Goal: Transaction & Acquisition: Purchase product/service

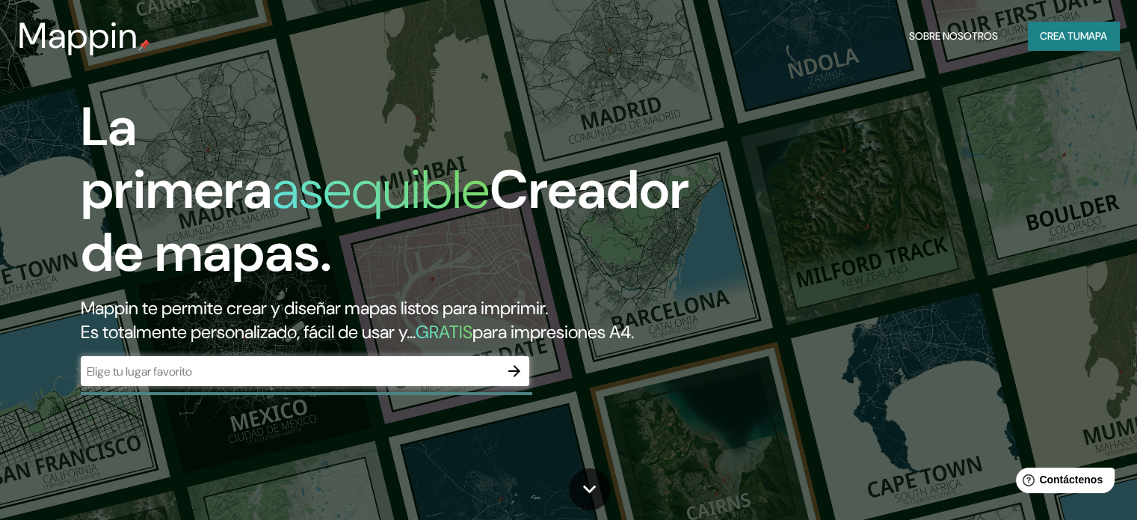
click at [944, 128] on div "La primera asequible Creador de mapas. Mappin te permite crear y diseñar mapas …" at bounding box center [568, 260] width 1137 height 520
click at [387, 380] on input "text" at bounding box center [290, 371] width 419 height 17
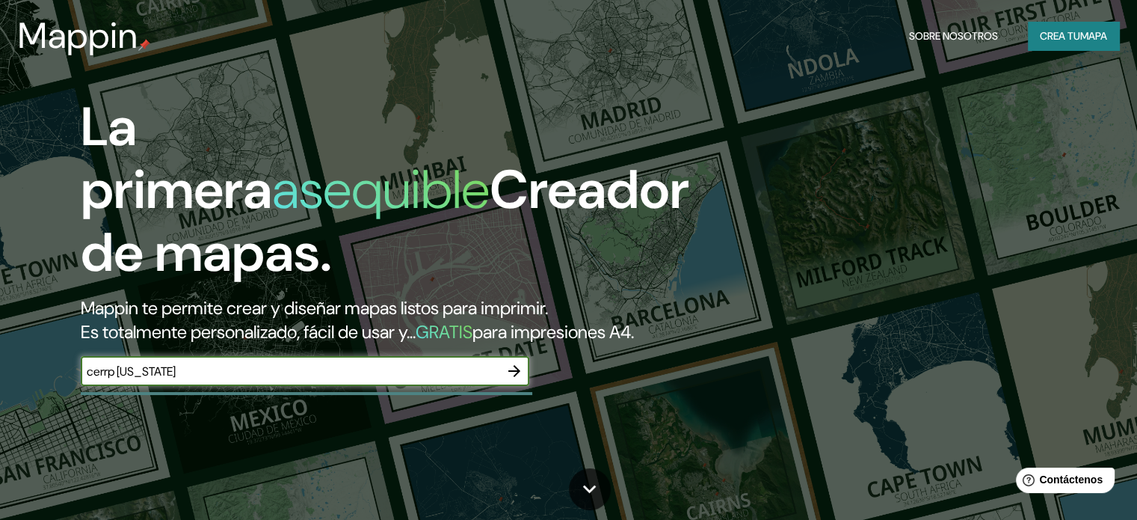
type input "cerrp [US_STATE]"
click at [1081, 33] on font "mapa" at bounding box center [1093, 35] width 27 height 13
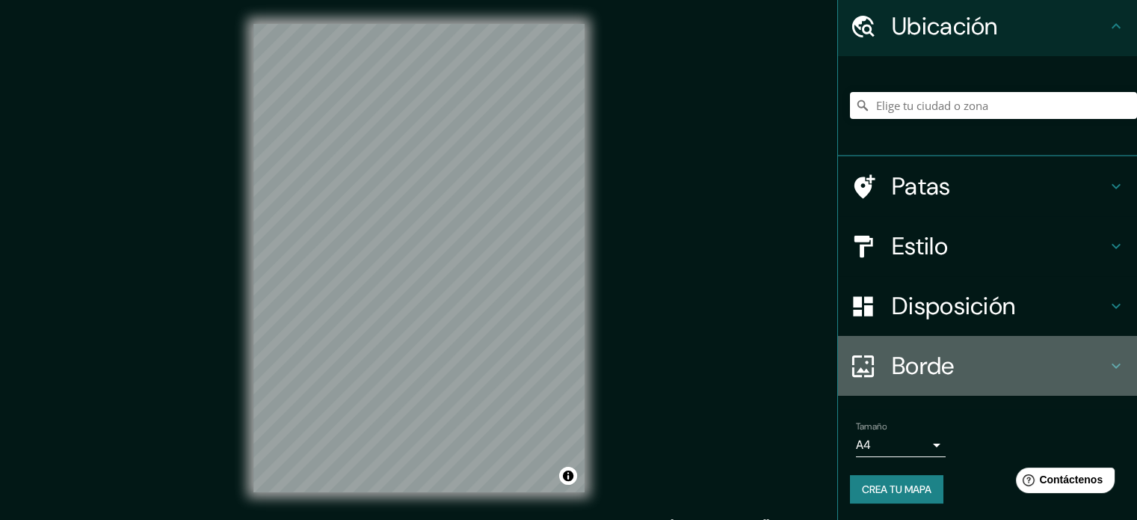
click at [923, 358] on font "Borde" at bounding box center [923, 365] width 63 height 31
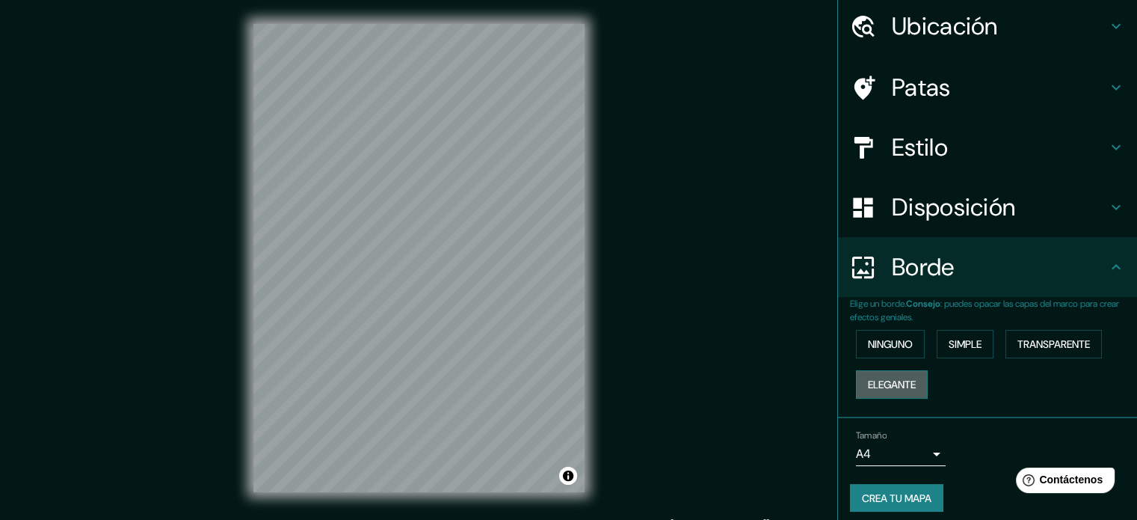
click at [881, 388] on font "Elegante" at bounding box center [892, 384] width 48 height 13
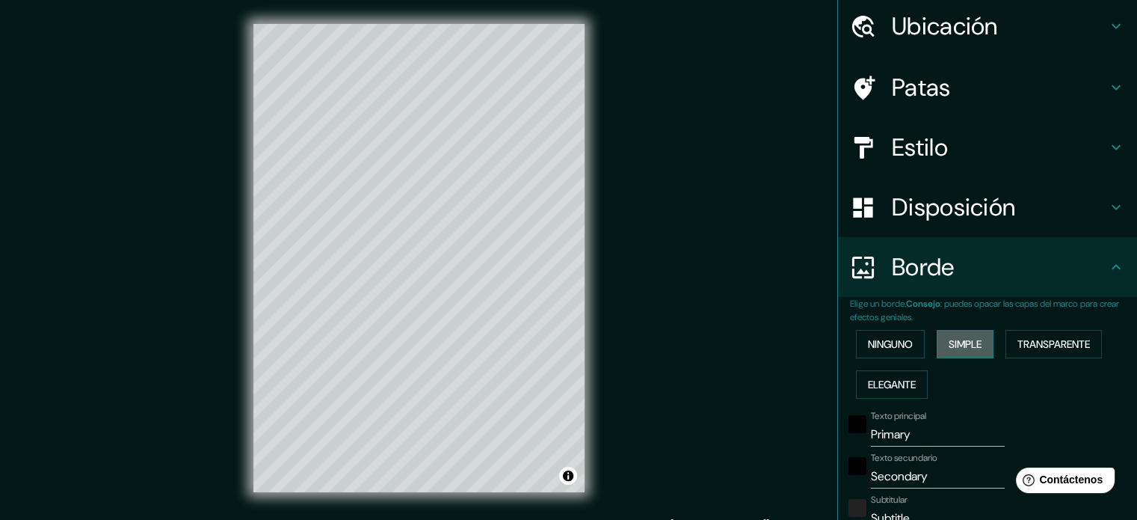
click at [963, 352] on button "Simple" at bounding box center [965, 344] width 57 height 28
click at [1041, 337] on font "Transparente" at bounding box center [1054, 343] width 73 height 13
click at [885, 339] on font "Ninguno" at bounding box center [890, 343] width 45 height 13
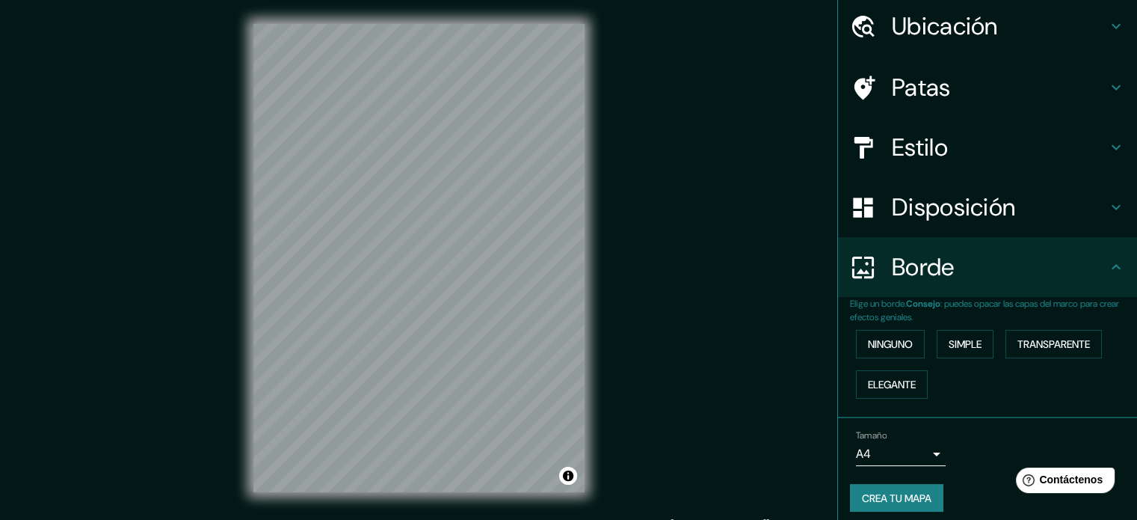
scroll to position [60, 0]
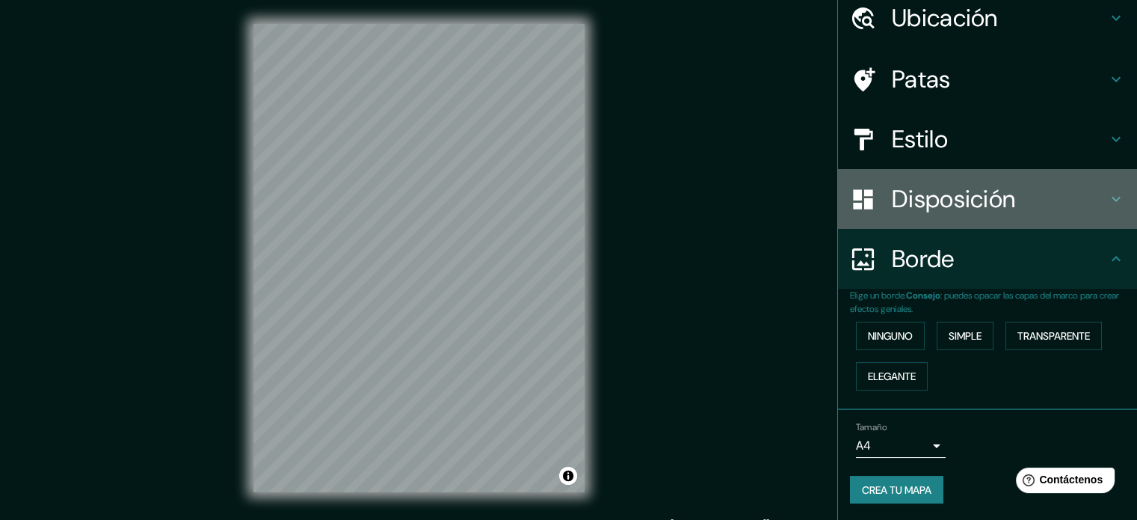
click at [941, 209] on font "Disposición" at bounding box center [953, 198] width 123 height 31
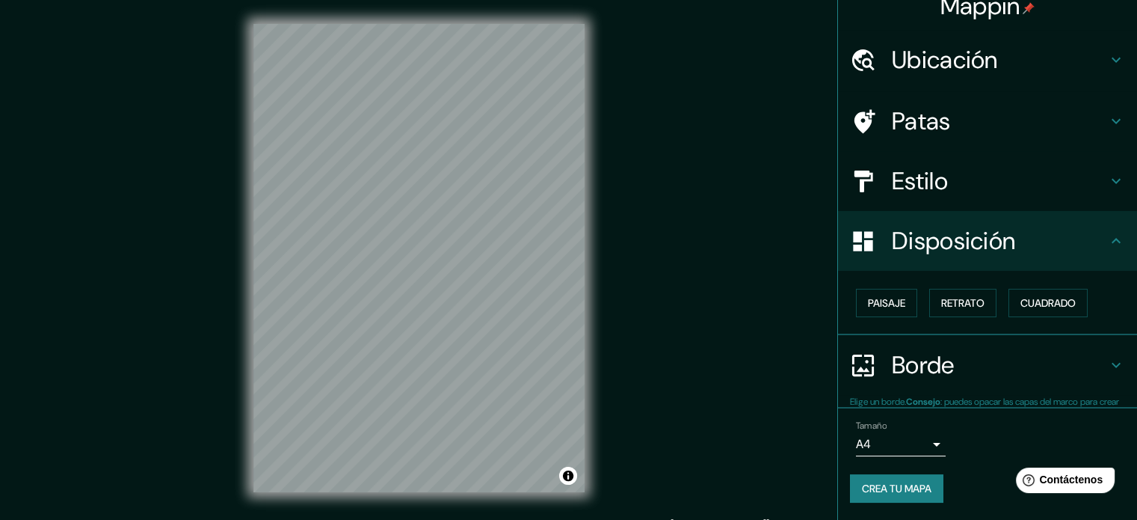
scroll to position [18, 0]
click at [888, 310] on font "Paisaje" at bounding box center [886, 302] width 37 height 19
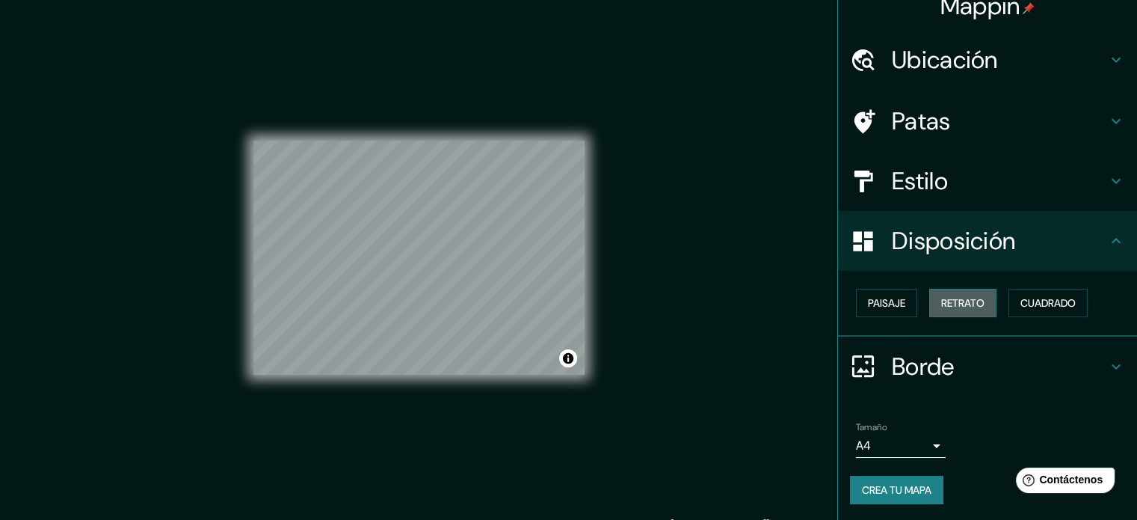
click at [976, 304] on button "Retrato" at bounding box center [962, 303] width 67 height 28
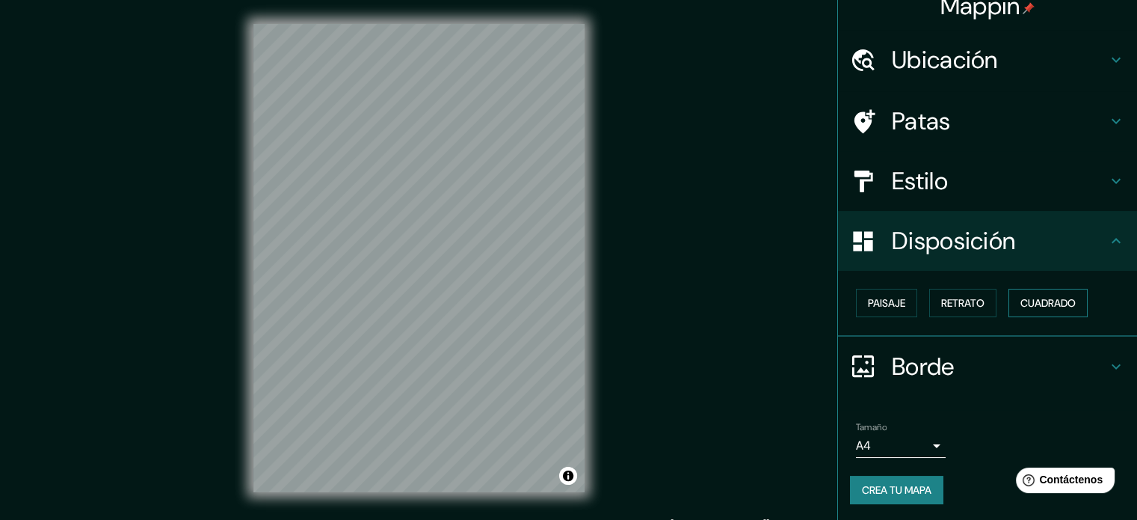
click at [1026, 303] on font "Cuadrado" at bounding box center [1048, 302] width 55 height 13
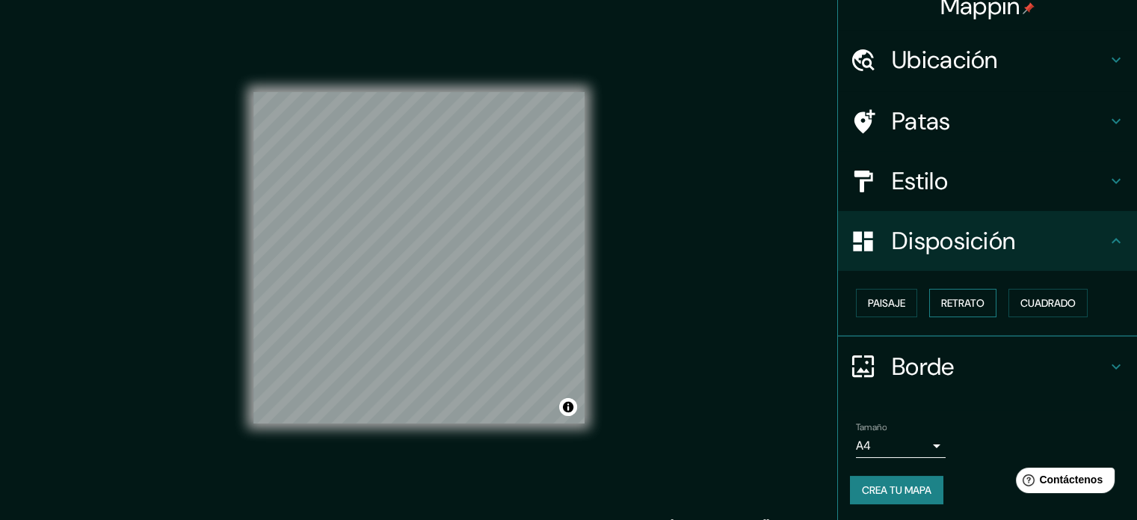
click at [979, 303] on button "Retrato" at bounding box center [962, 303] width 67 height 28
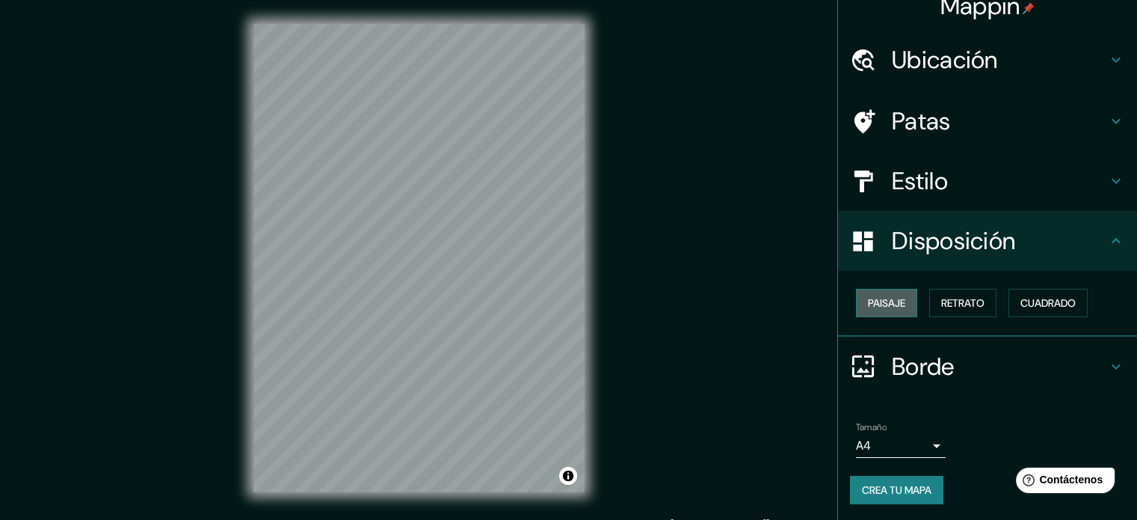
click at [881, 310] on font "Paisaje" at bounding box center [886, 302] width 37 height 19
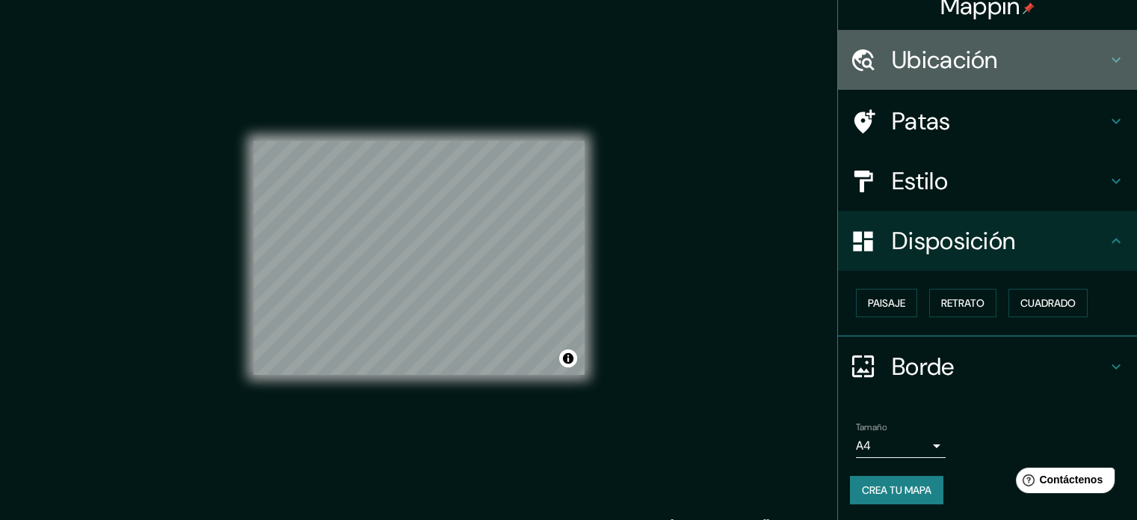
click at [926, 73] on font "Ubicación" at bounding box center [945, 59] width 106 height 31
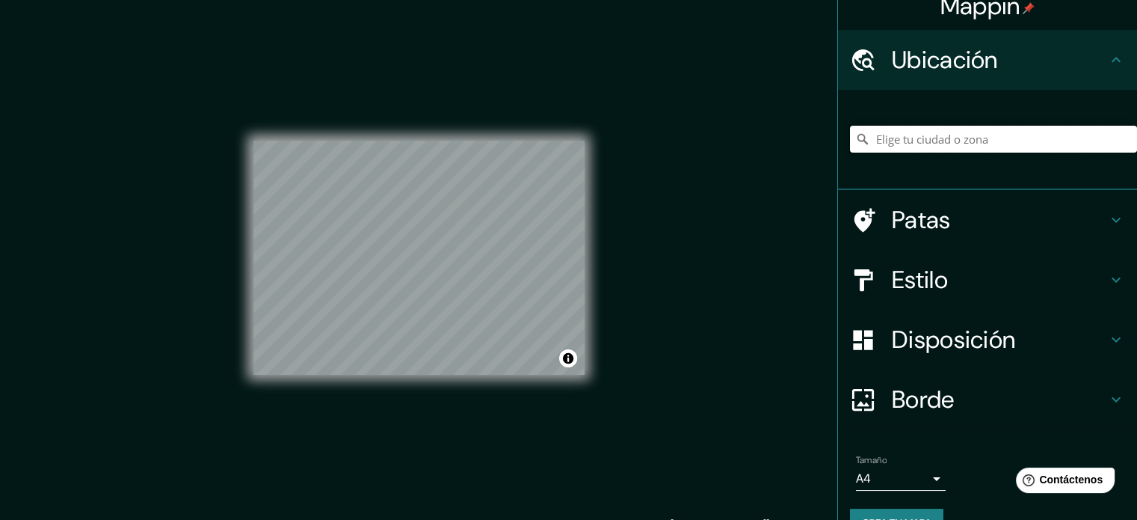
click at [950, 146] on input "Elige tu ciudad o zona" at bounding box center [993, 139] width 287 height 27
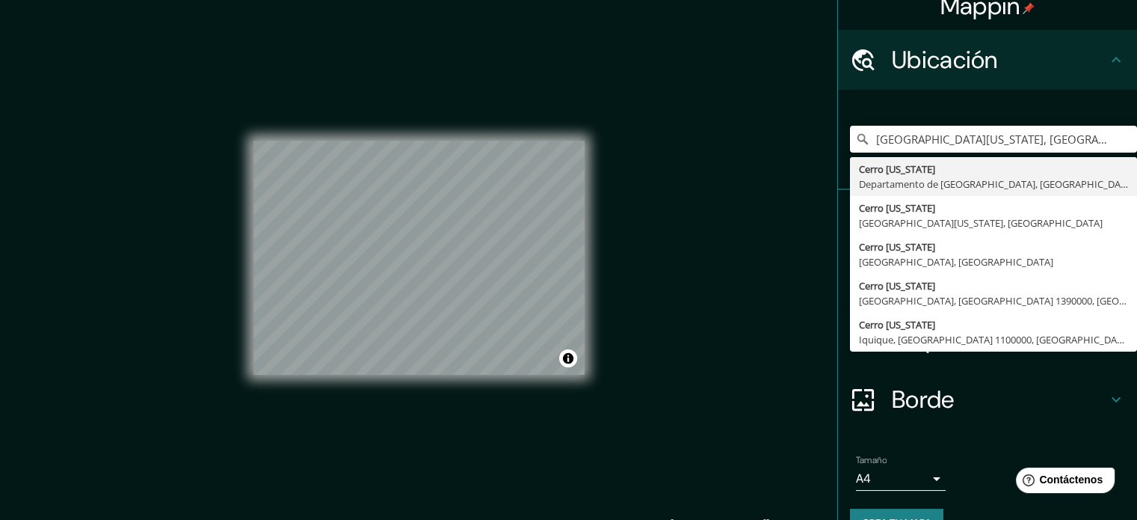
type input "[GEOGRAPHIC_DATA][US_STATE], [GEOGRAPHIC_DATA], [GEOGRAPHIC_DATA]"
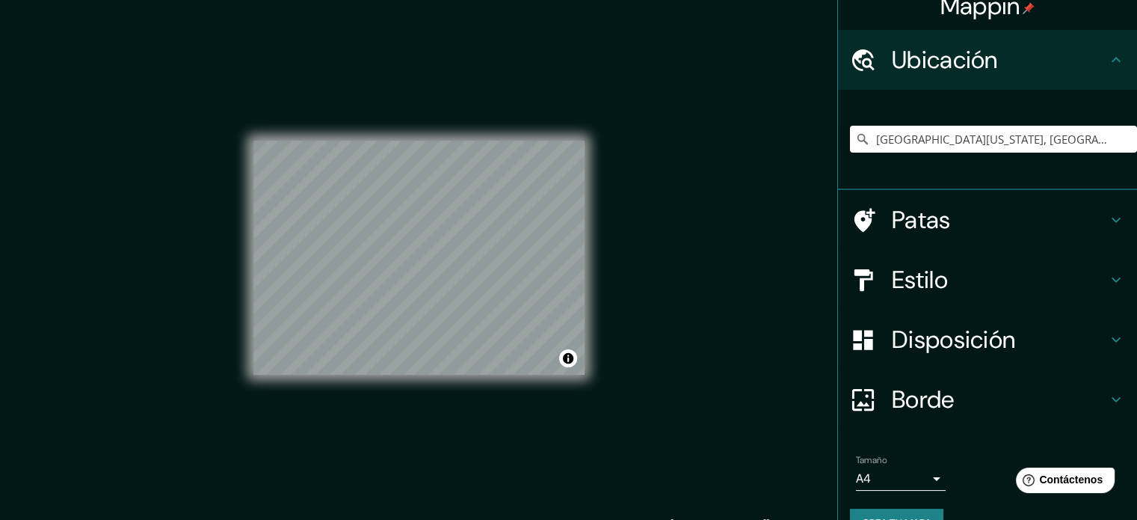
click at [925, 272] on font "Estilo" at bounding box center [920, 279] width 56 height 31
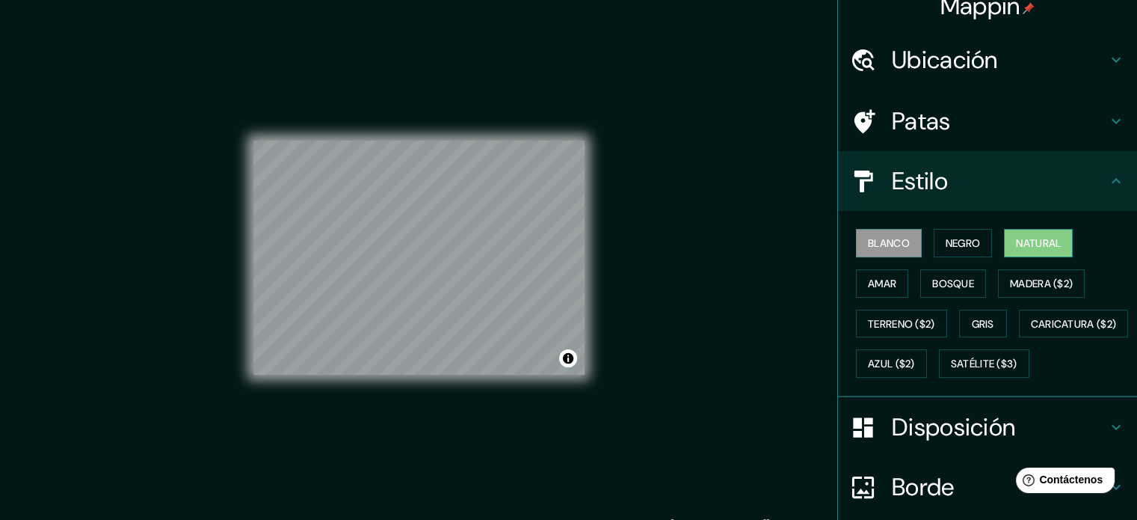
click at [1015, 230] on button "Natural" at bounding box center [1038, 243] width 69 height 28
click at [447, 427] on div "© Mapbox © OpenStreetMap Improve this map" at bounding box center [418, 258] width 331 height 468
click at [511, 274] on div at bounding box center [511, 274] width 12 height 12
click at [472, 266] on div at bounding box center [473, 262] width 12 height 12
click at [404, 268] on div at bounding box center [398, 262] width 12 height 12
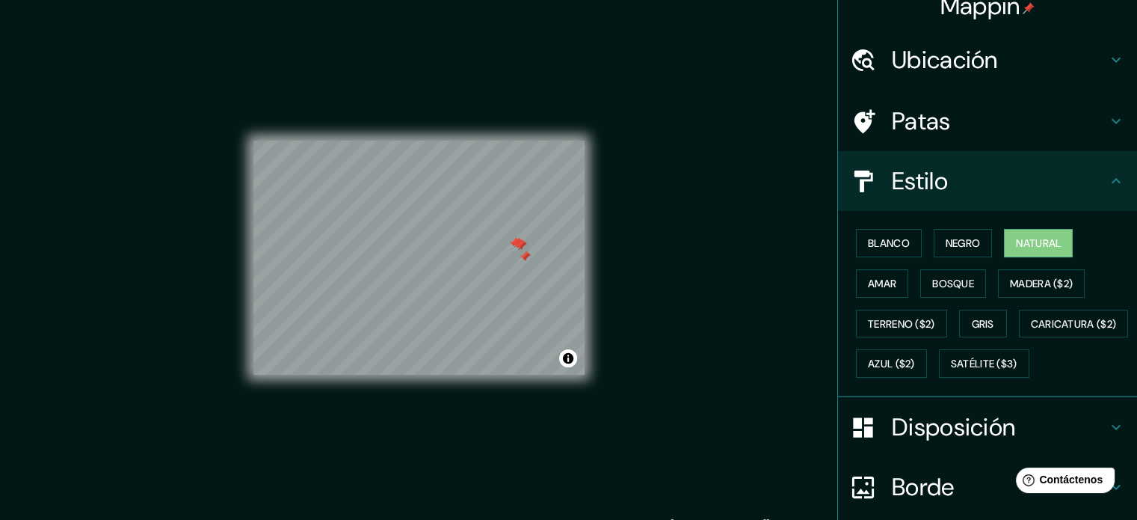
click at [520, 261] on div at bounding box center [525, 256] width 12 height 12
click at [517, 248] on div at bounding box center [521, 245] width 12 height 12
click at [516, 248] on div at bounding box center [519, 245] width 12 height 12
click at [514, 248] on div at bounding box center [517, 243] width 12 height 12
click at [512, 247] on div at bounding box center [514, 243] width 12 height 12
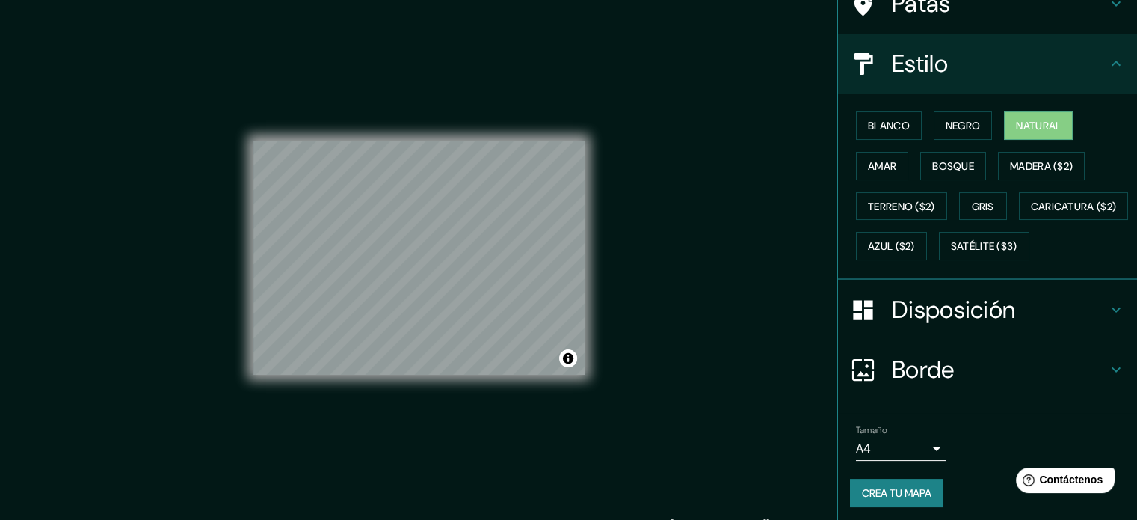
scroll to position [176, 0]
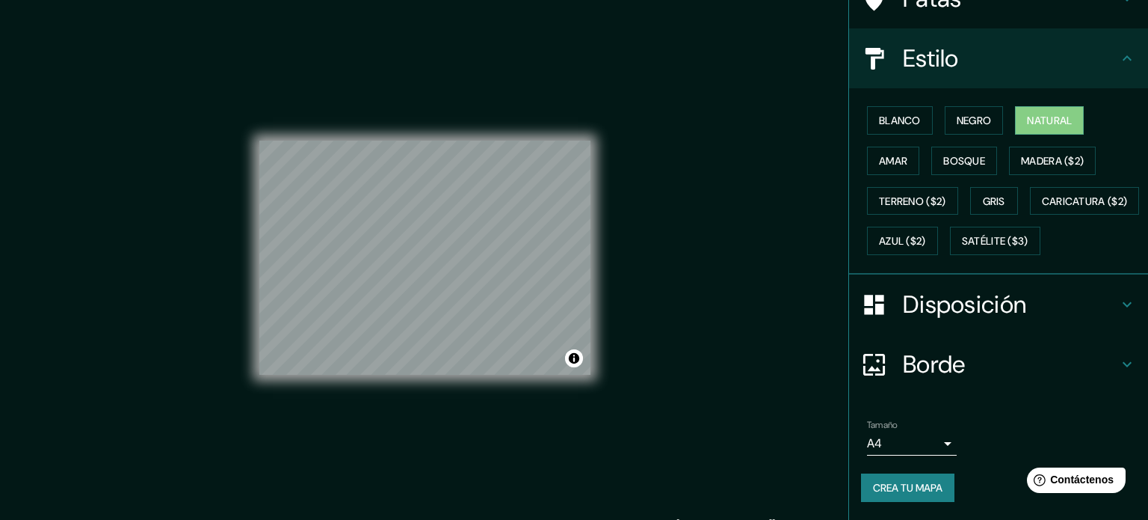
click at [870, 437] on body "Mappin Ubicación Cerro Colorado, Departamento de Arequipa, Perú Cerro Colorado …" at bounding box center [574, 260] width 1148 height 520
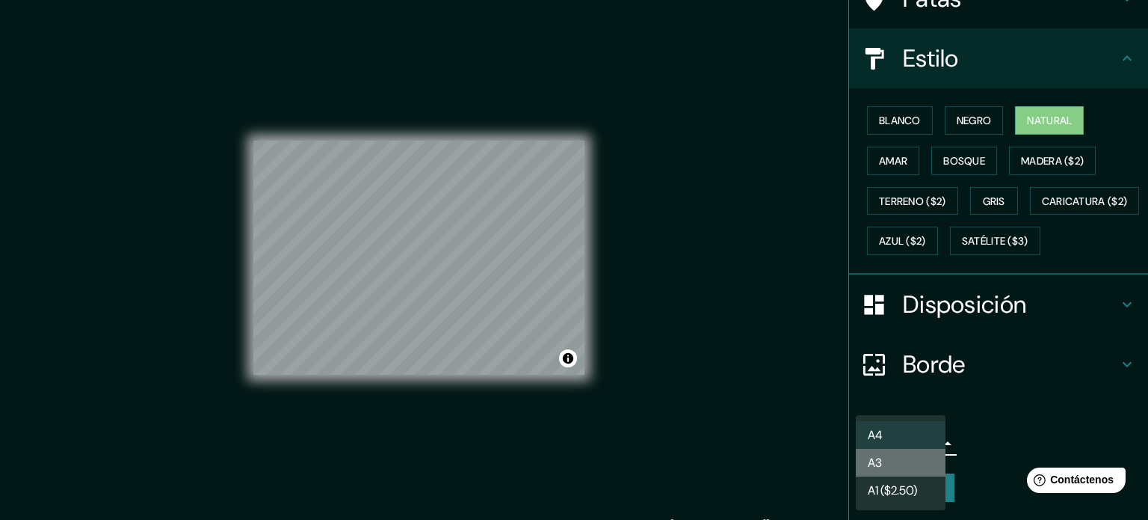
drag, startPoint x: 870, startPoint y: 437, endPoint x: 870, endPoint y: 464, distance: 26.9
click at [870, 465] on font "A3" at bounding box center [875, 463] width 14 height 16
type input "a4"
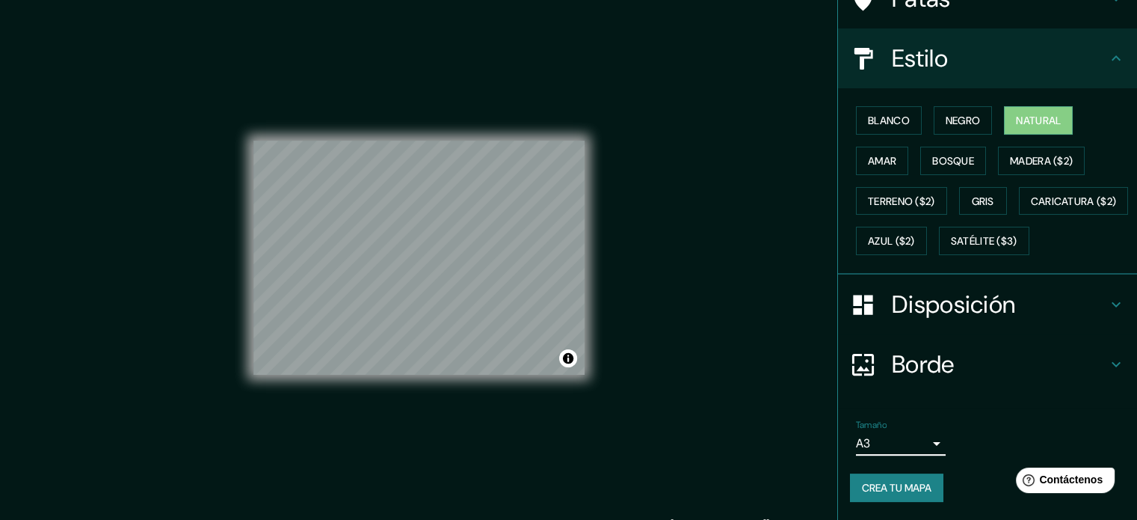
click at [864, 496] on font "Crea tu mapa" at bounding box center [897, 487] width 70 height 19
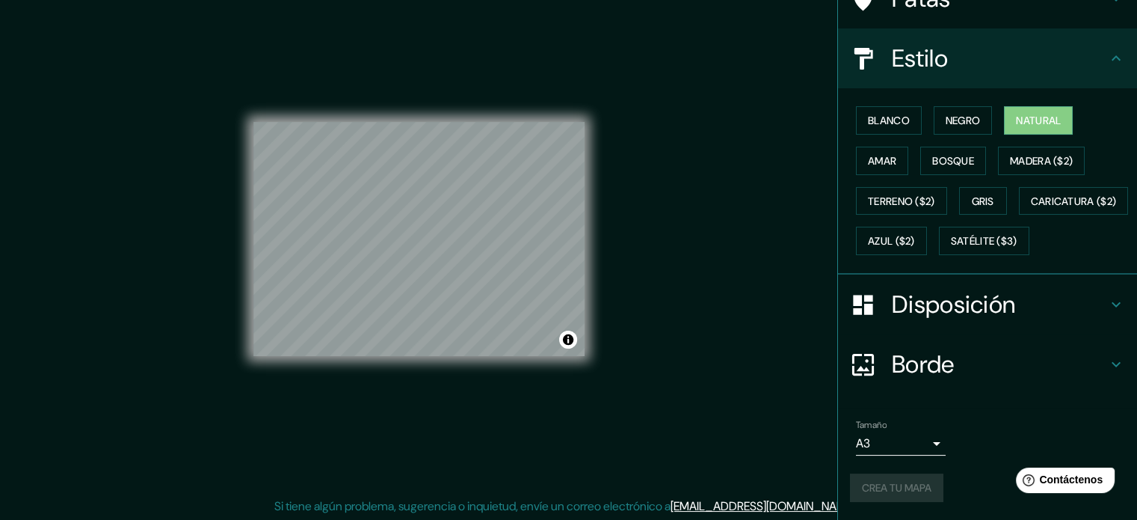
scroll to position [19, 0]
click at [878, 487] on font "Crea tu mapa" at bounding box center [897, 487] width 70 height 13
click at [915, 492] on div "Crea tu mapa" at bounding box center [987, 487] width 275 height 28
click at [949, 114] on font "Negro" at bounding box center [963, 120] width 35 height 13
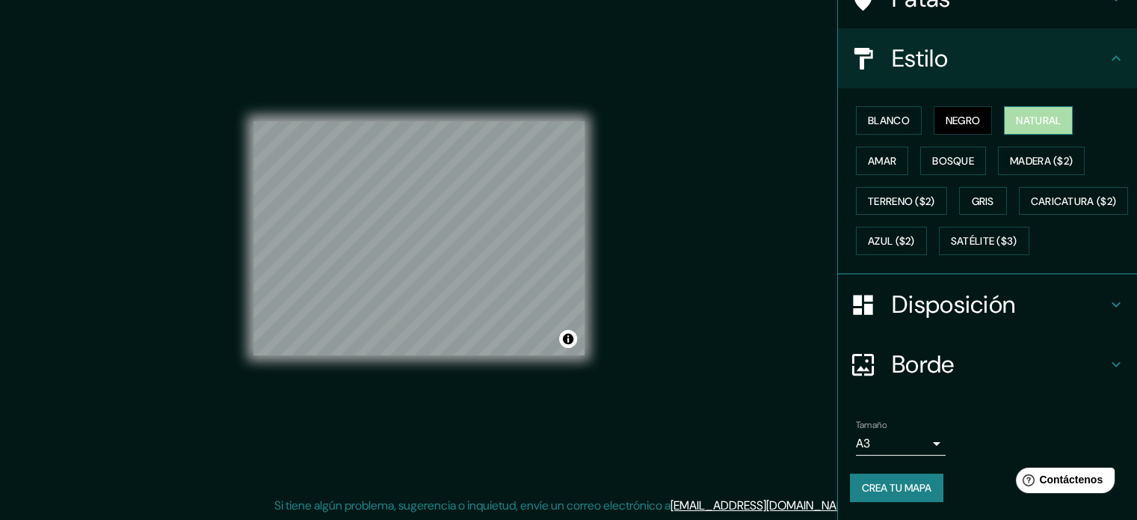
click at [1030, 114] on font "Natural" at bounding box center [1038, 120] width 45 height 13
click at [882, 486] on font "Crea tu mapa" at bounding box center [897, 487] width 70 height 13
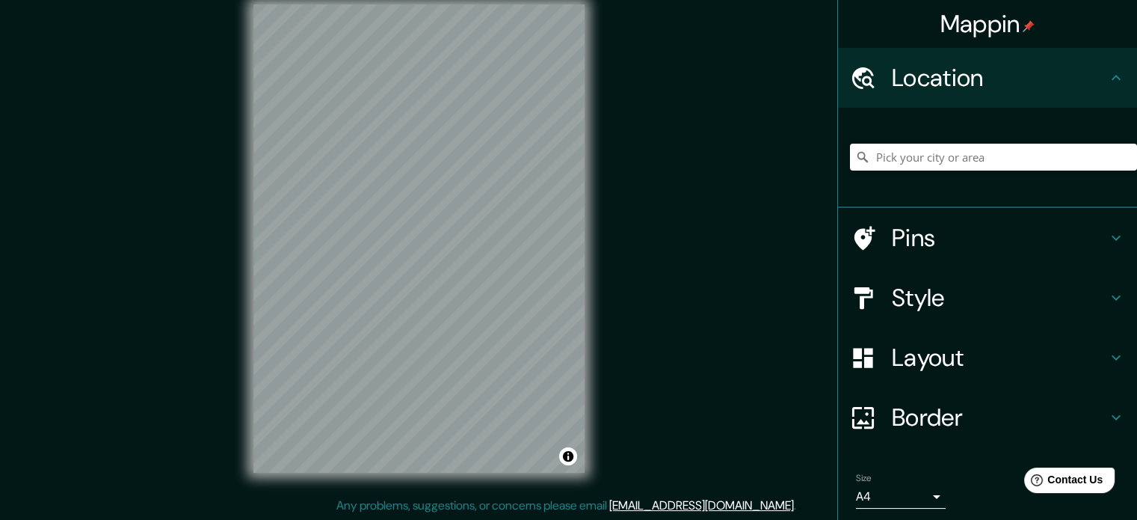
click at [892, 354] on h4 "Layout" at bounding box center [999, 357] width 215 height 30
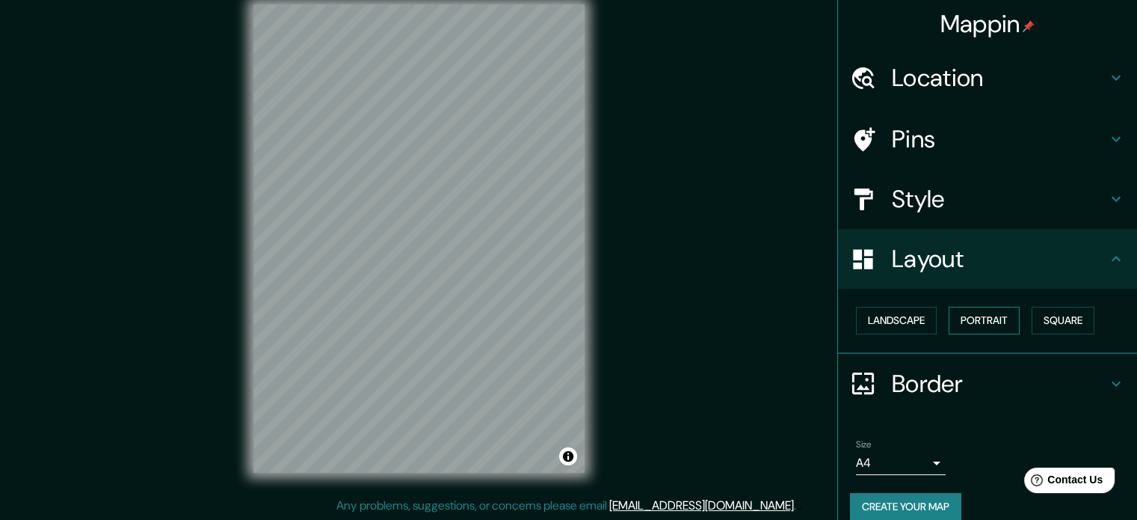
click at [970, 322] on button "Portrait" at bounding box center [984, 321] width 71 height 28
click at [979, 323] on button "Portrait" at bounding box center [984, 321] width 71 height 28
click at [977, 265] on h4 "Layout" at bounding box center [999, 259] width 215 height 30
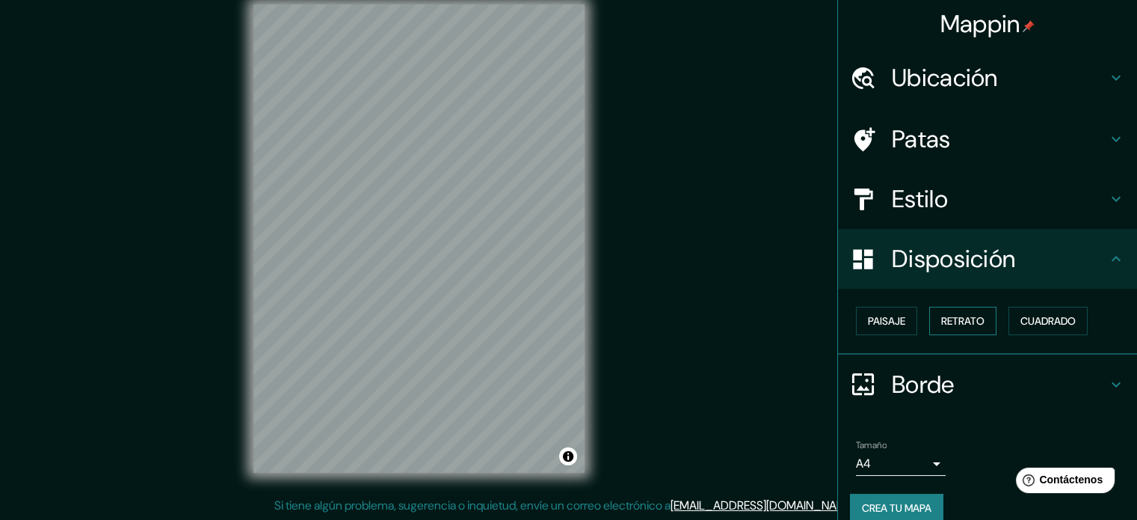
click at [953, 320] on font "Retrato" at bounding box center [962, 320] width 43 height 13
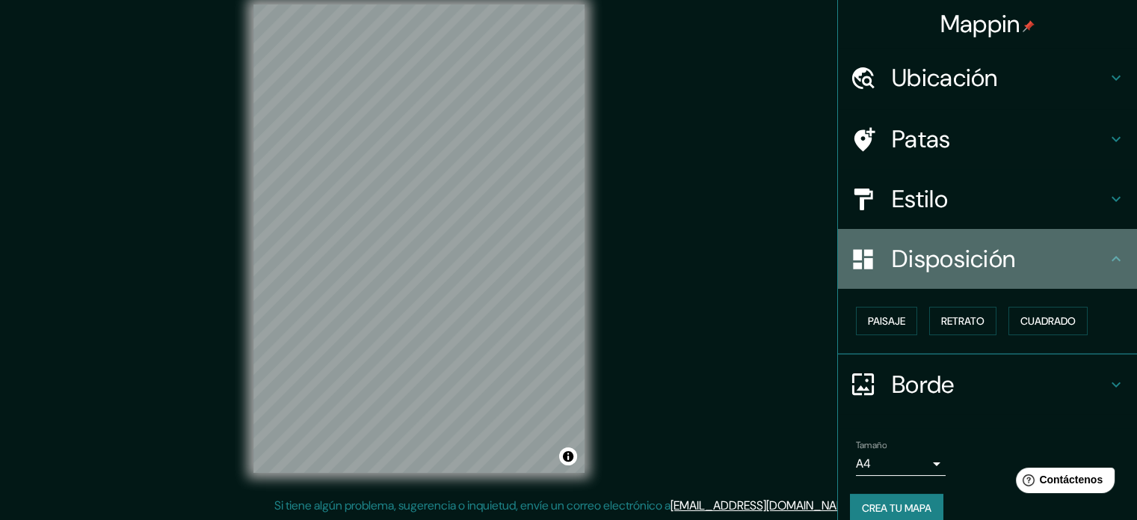
click at [970, 274] on div "Disposición" at bounding box center [987, 259] width 299 height 60
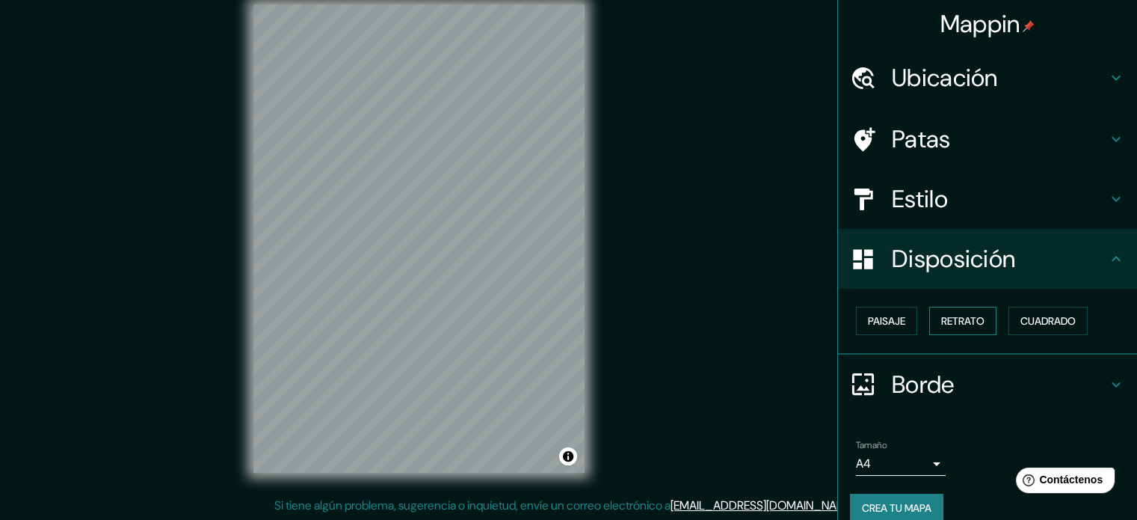
click at [941, 320] on font "Retrato" at bounding box center [962, 320] width 43 height 13
click at [868, 326] on font "Paisaje" at bounding box center [886, 320] width 37 height 13
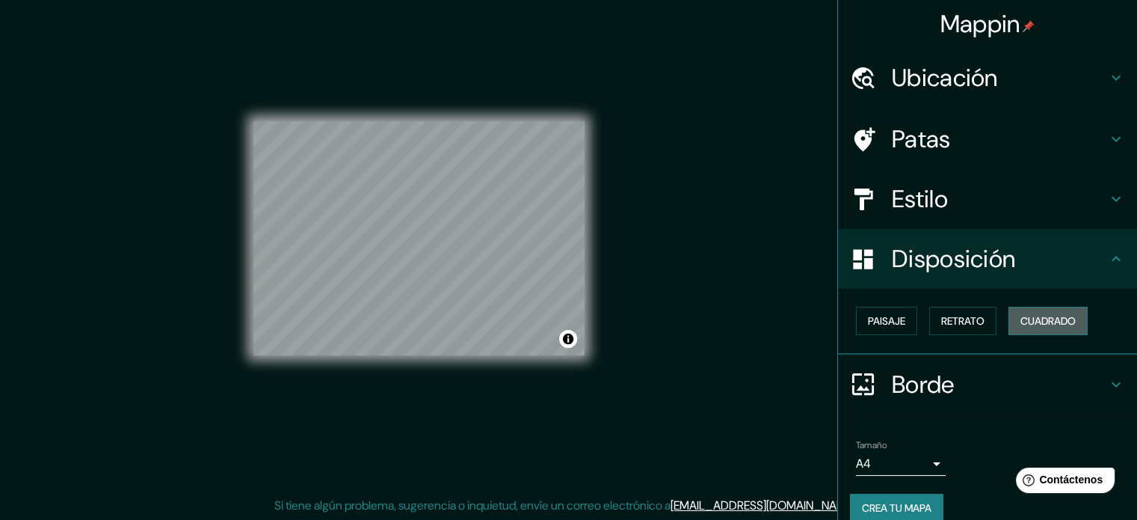
click at [1022, 318] on font "Cuadrado" at bounding box center [1048, 320] width 55 height 13
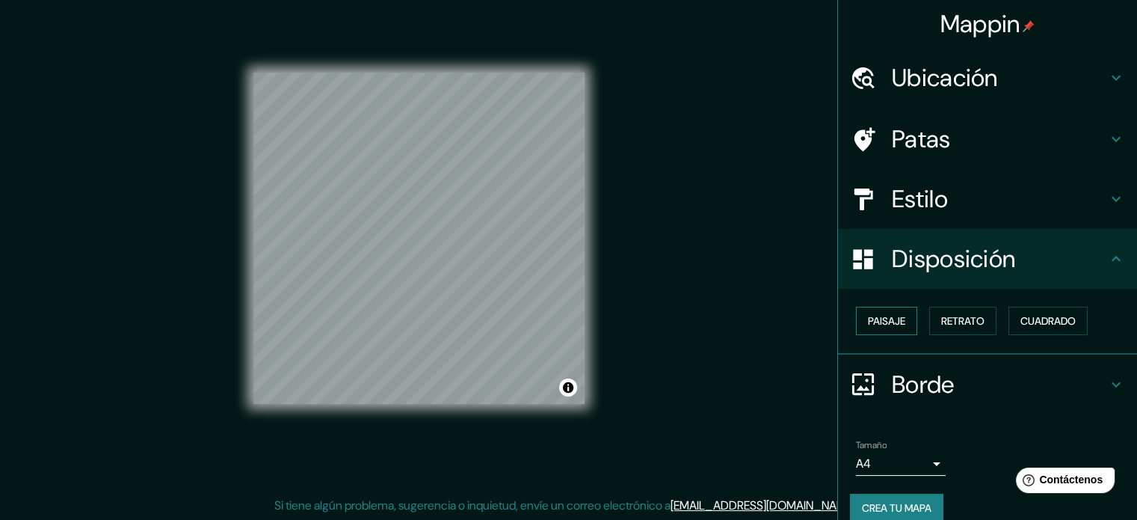
click at [868, 317] on font "Paisaje" at bounding box center [886, 320] width 37 height 13
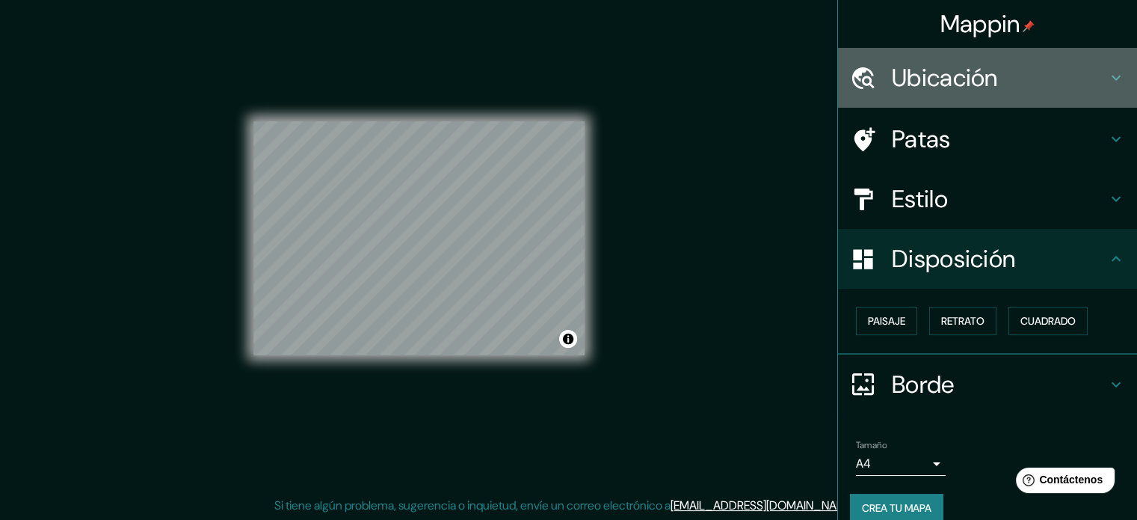
click at [917, 79] on font "Ubicación" at bounding box center [945, 77] width 106 height 31
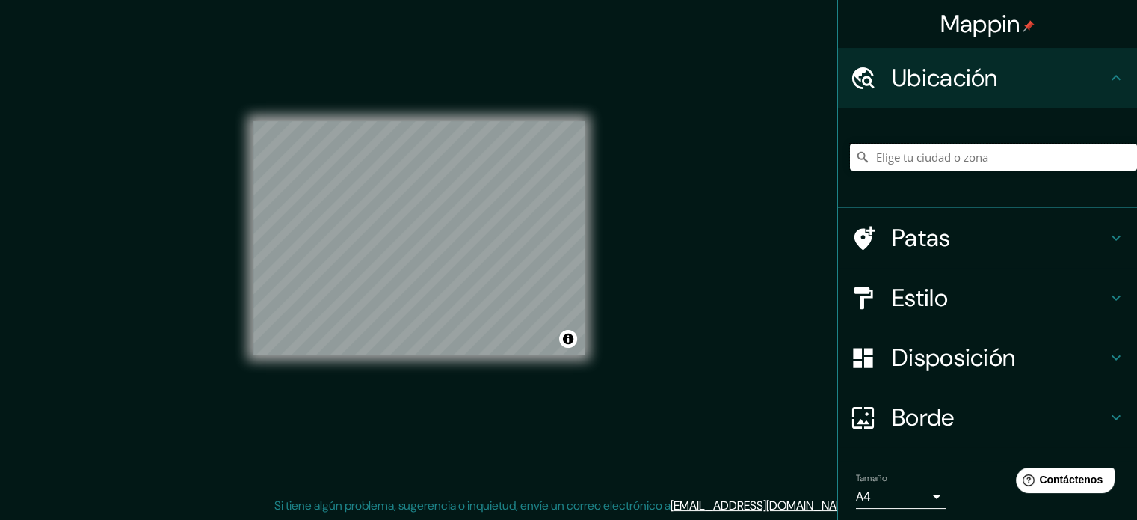
click at [915, 161] on input "Elige tu ciudad o zona" at bounding box center [993, 157] width 287 height 27
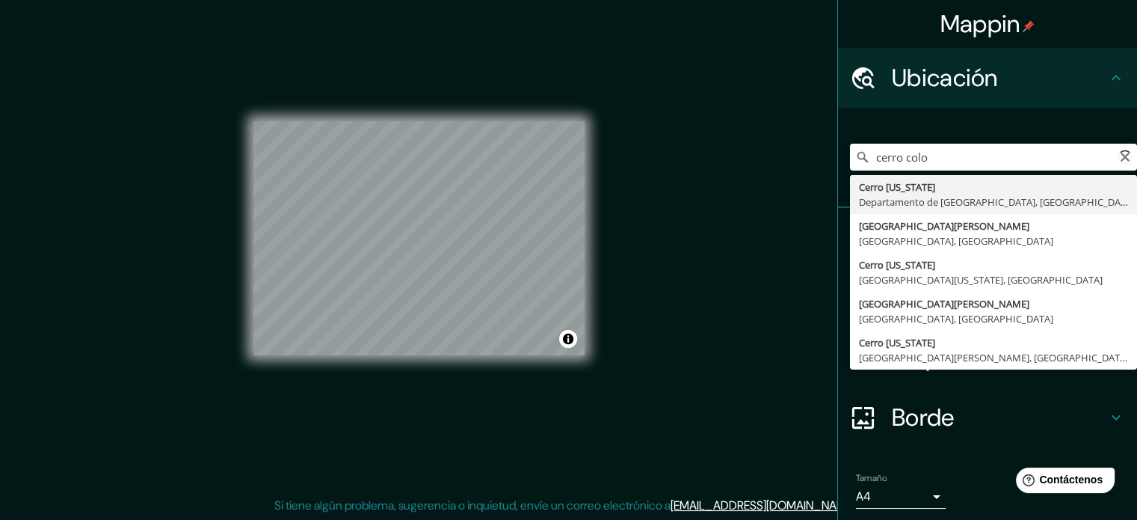
type input "[GEOGRAPHIC_DATA][US_STATE], [GEOGRAPHIC_DATA], [GEOGRAPHIC_DATA]"
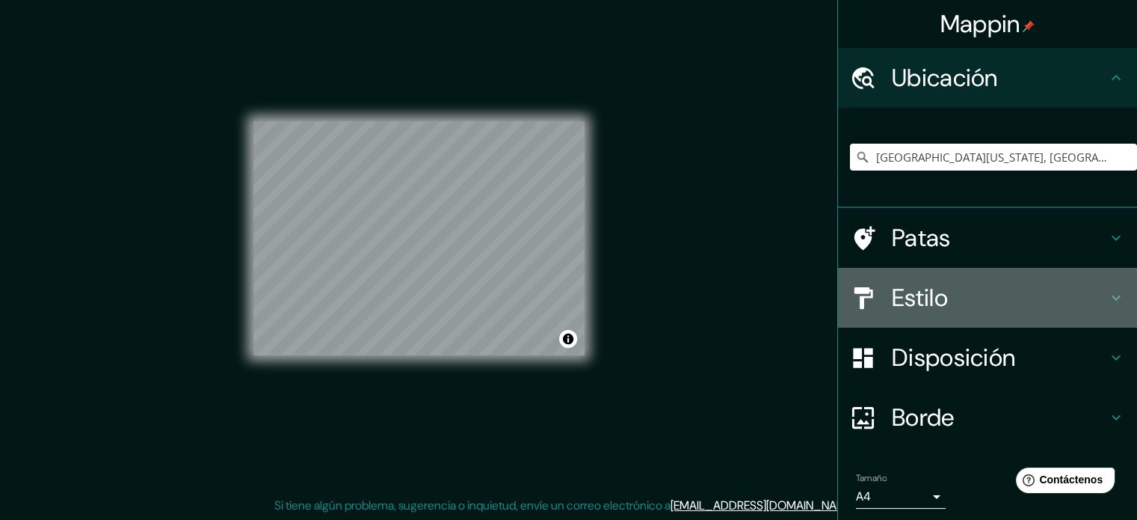
click at [906, 303] on font "Estilo" at bounding box center [920, 297] width 56 height 31
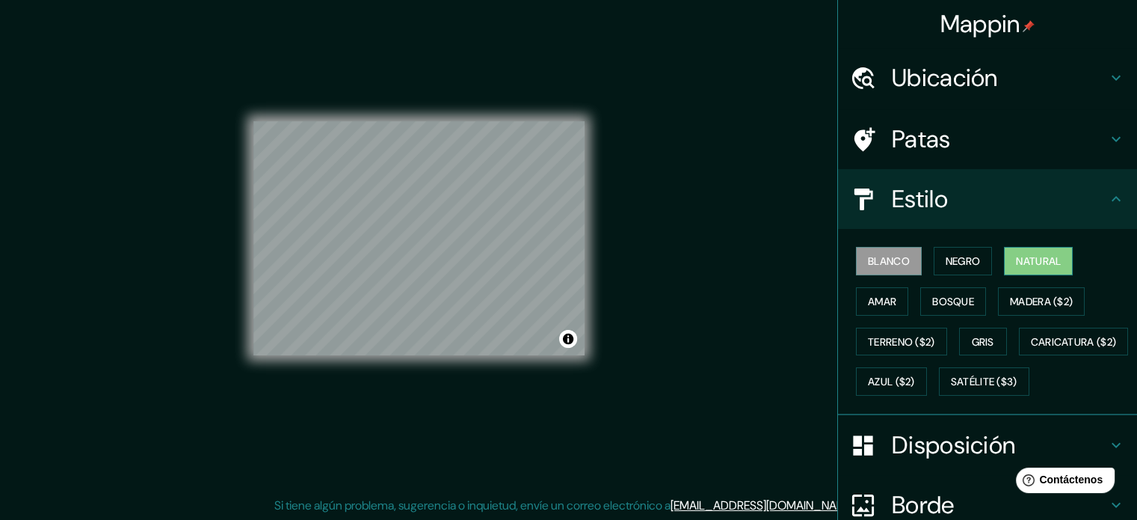
click at [1006, 262] on button "Natural" at bounding box center [1038, 261] width 69 height 28
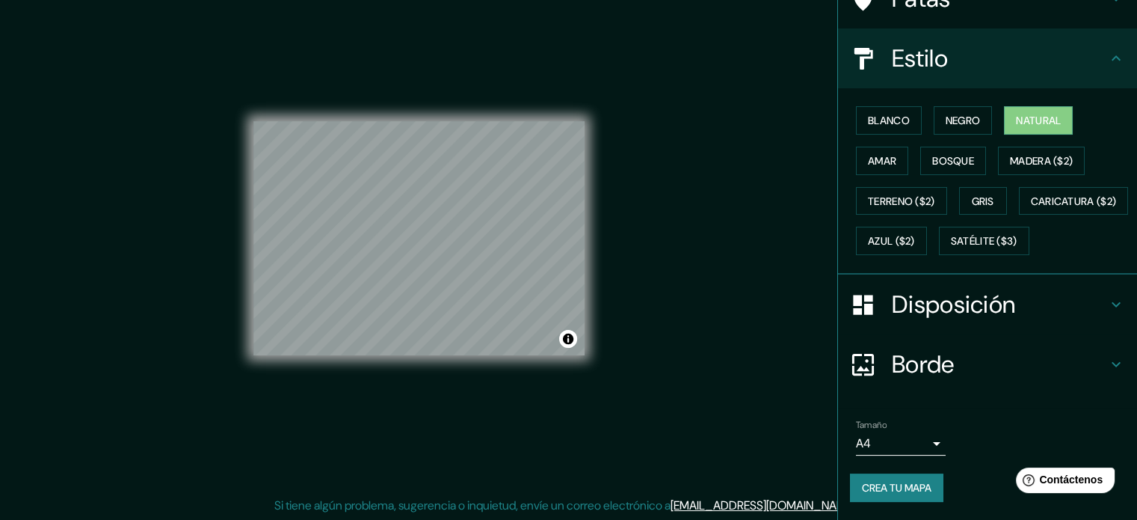
scroll to position [176, 0]
click at [872, 449] on body "Mappin Ubicación [GEOGRAPHIC_DATA][US_STATE], [GEOGRAPHIC_DATA], [GEOGRAPHIC_DA…" at bounding box center [568, 241] width 1137 height 520
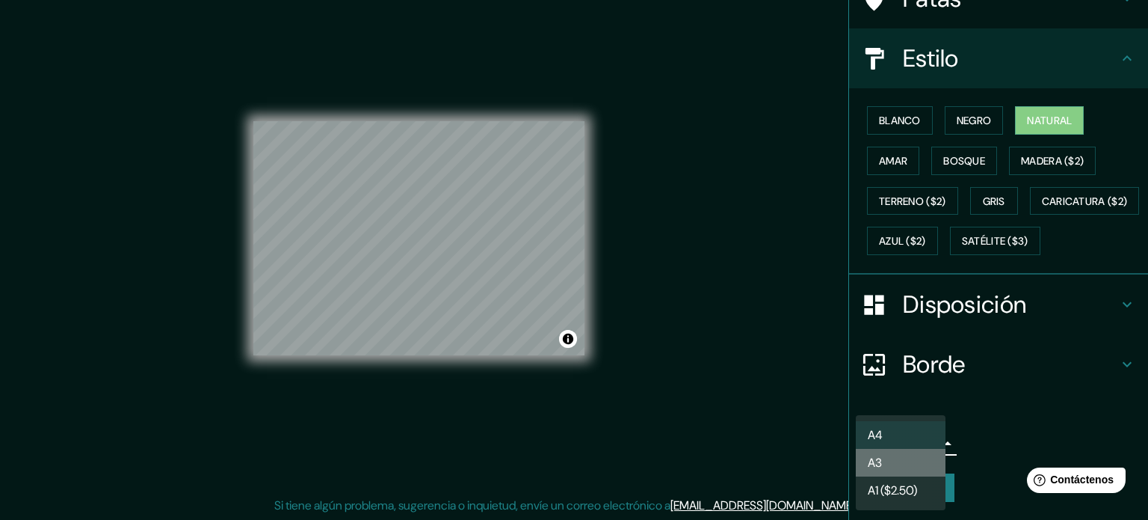
click at [872, 460] on font "A3" at bounding box center [875, 463] width 14 height 16
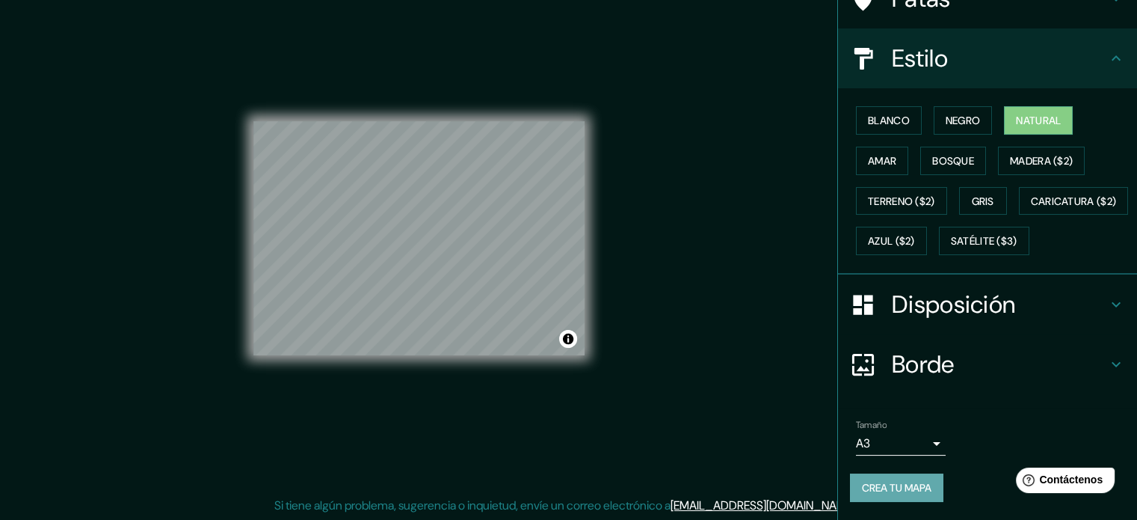
click at [880, 486] on font "Crea tu mapa" at bounding box center [897, 487] width 70 height 13
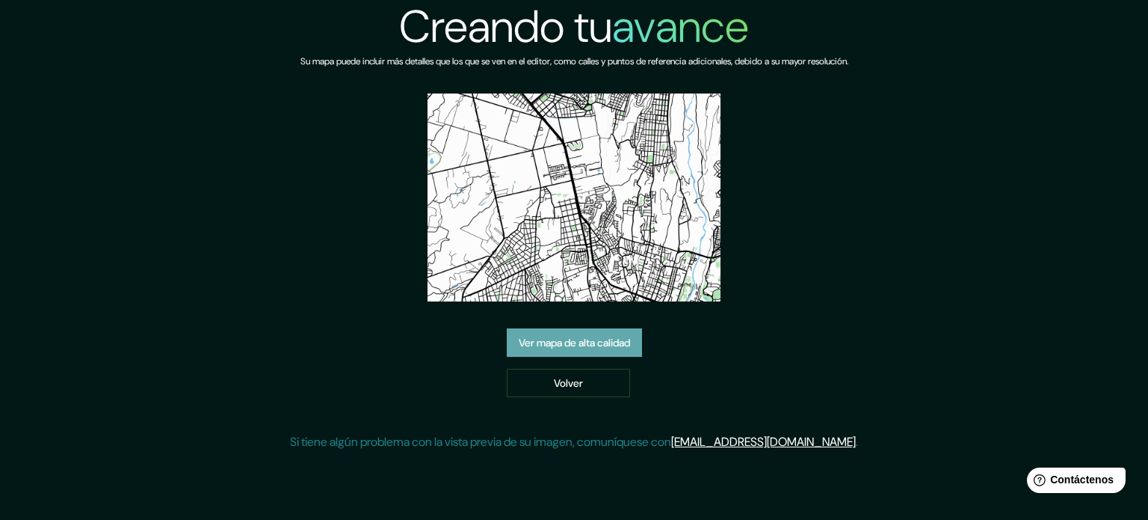
click at [624, 347] on font "Ver mapa de alta calidad" at bounding box center [574, 342] width 111 height 13
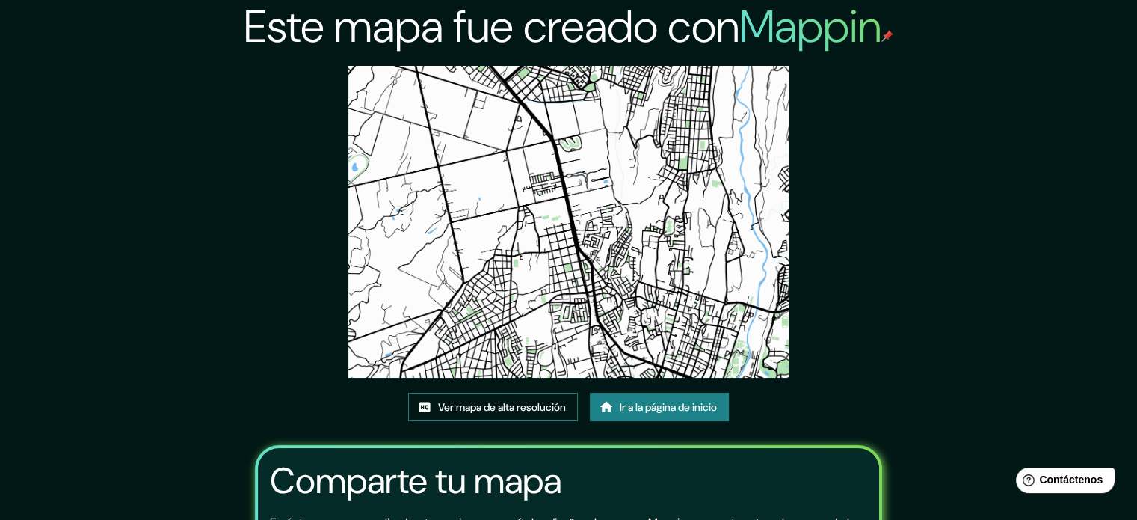
click at [513, 406] on font "Ver mapa de alta resolución" at bounding box center [502, 406] width 128 height 13
